Goal: Find specific page/section: Find specific page/section

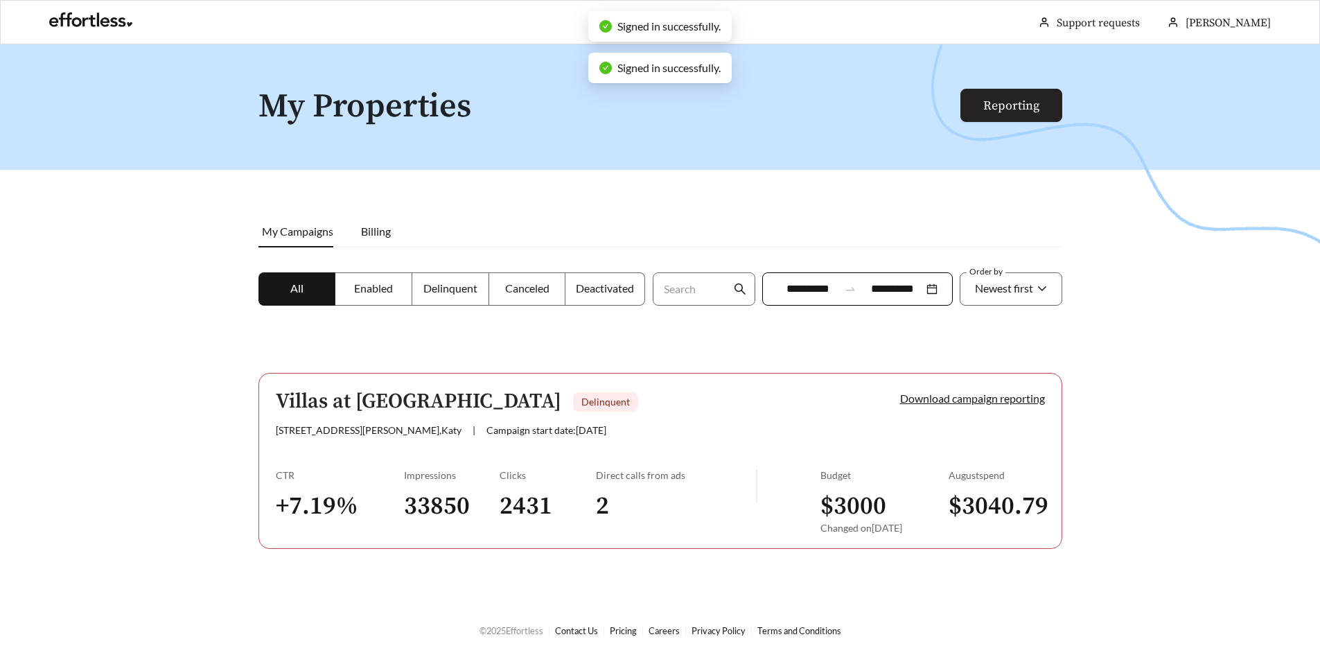
click at [1039, 98] on link "Reporting" at bounding box center [1011, 106] width 56 height 16
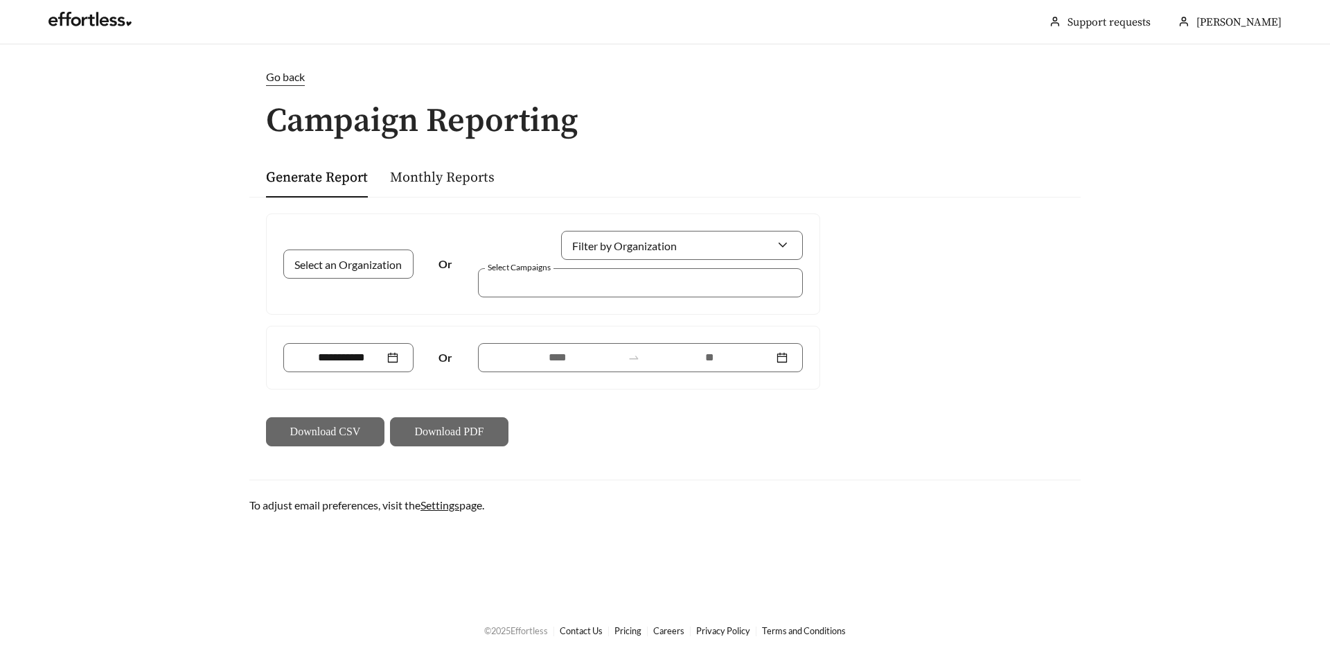
click at [297, 74] on span "Go back" at bounding box center [285, 76] width 39 height 13
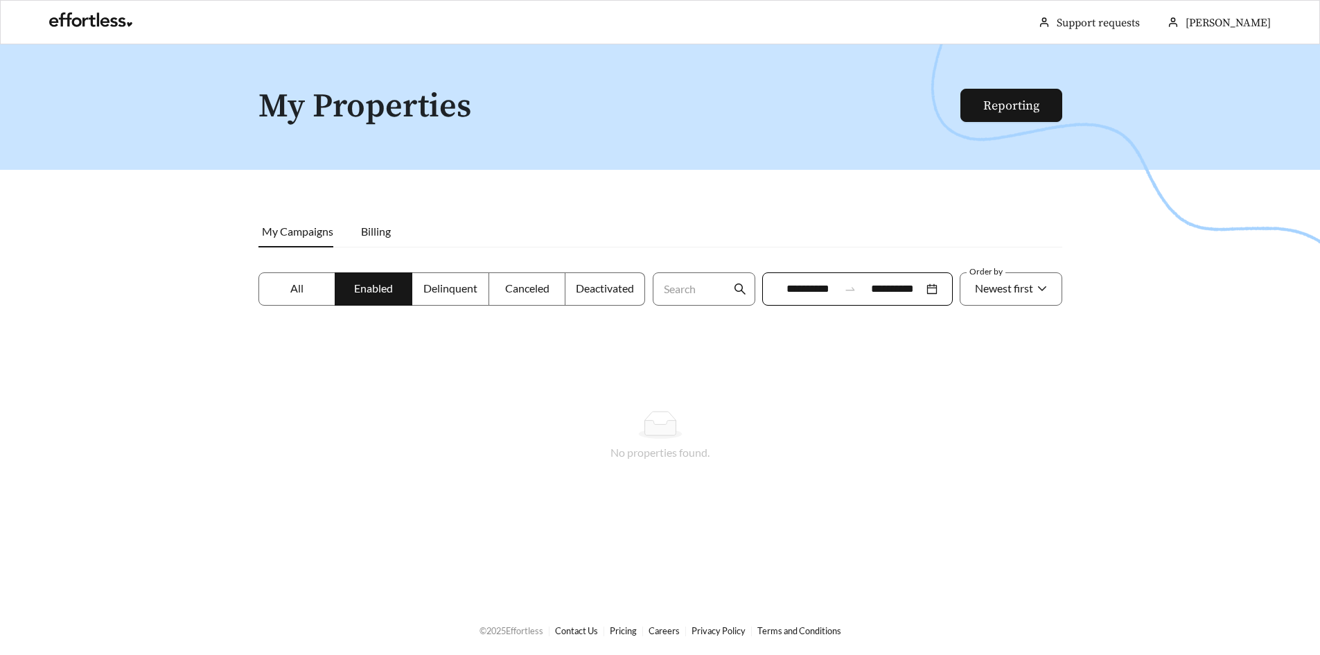
click at [296, 236] on span "My Campaigns" at bounding box center [297, 230] width 71 height 13
click at [1070, 285] on div at bounding box center [660, 371] width 1320 height 655
